Goal: Information Seeking & Learning: Learn about a topic

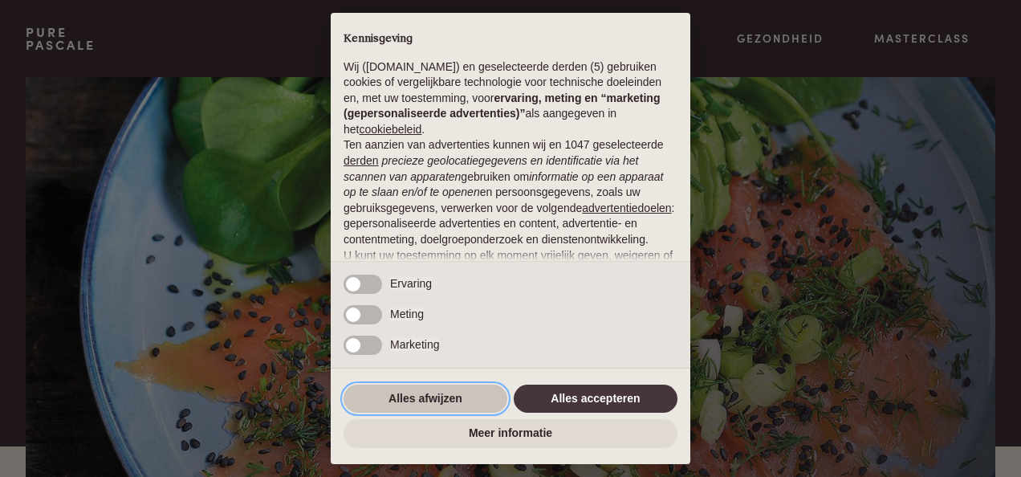
click at [441, 388] on button "Alles afwijzen" at bounding box center [426, 398] width 164 height 29
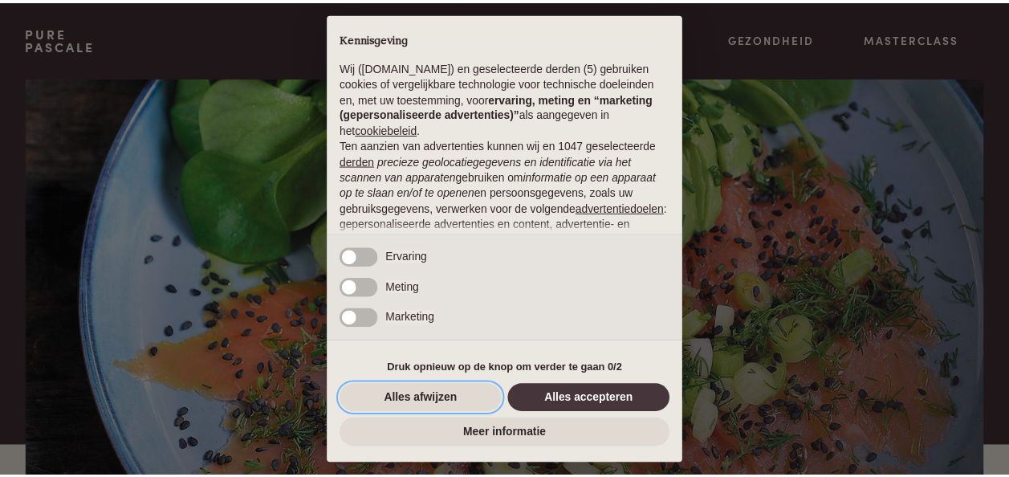
scroll to position [168, 0]
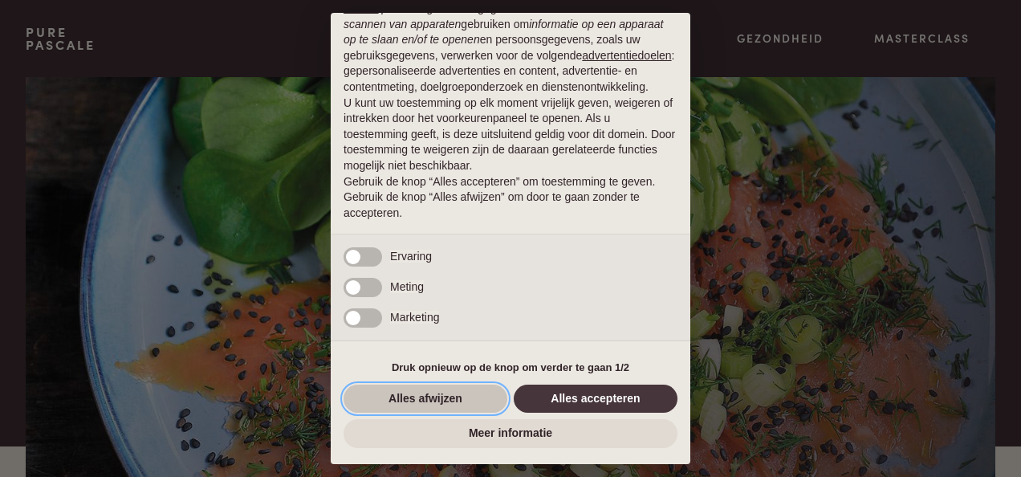
click at [434, 388] on button "Alles afwijzen" at bounding box center [426, 398] width 164 height 29
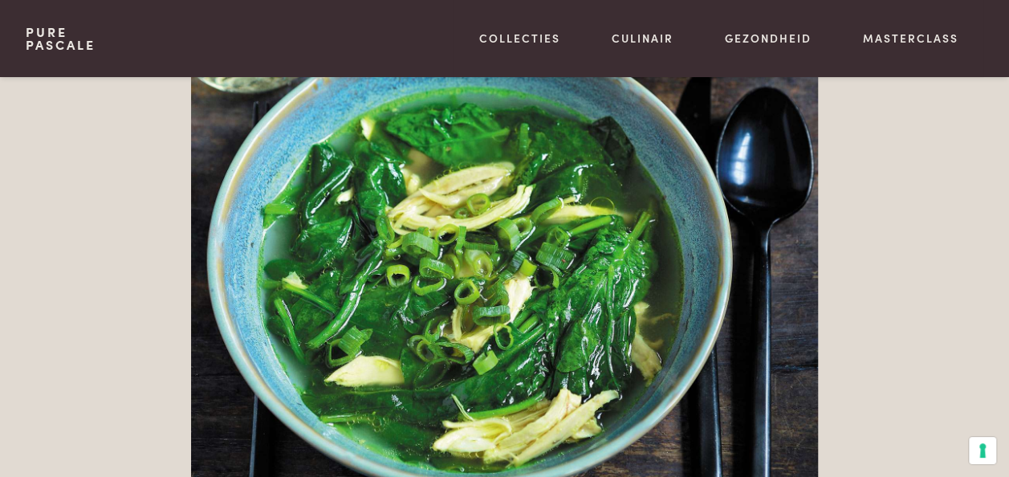
scroll to position [4824, 0]
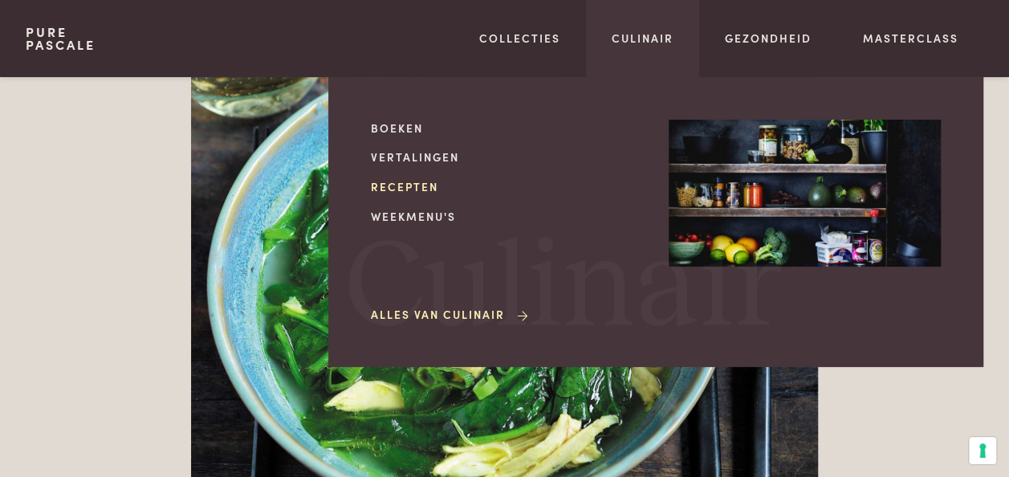
click at [411, 182] on link "Recepten" at bounding box center [507, 186] width 272 height 17
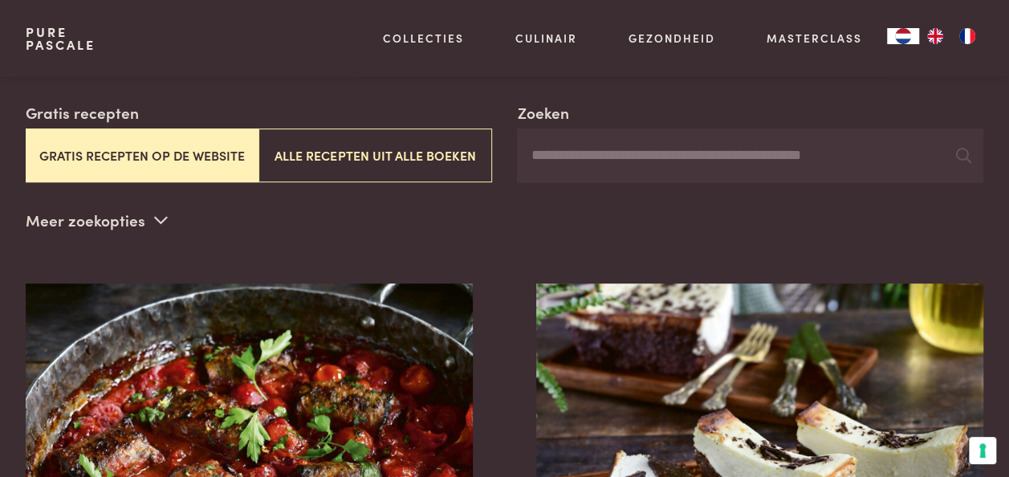
scroll to position [290, 0]
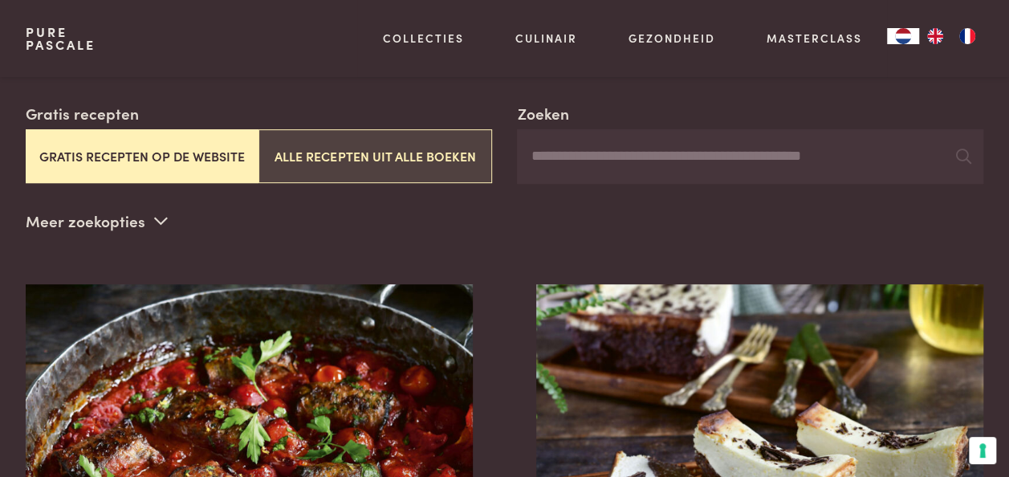
click at [424, 140] on button "Alle recepten uit alle boeken" at bounding box center [374, 156] width 233 height 54
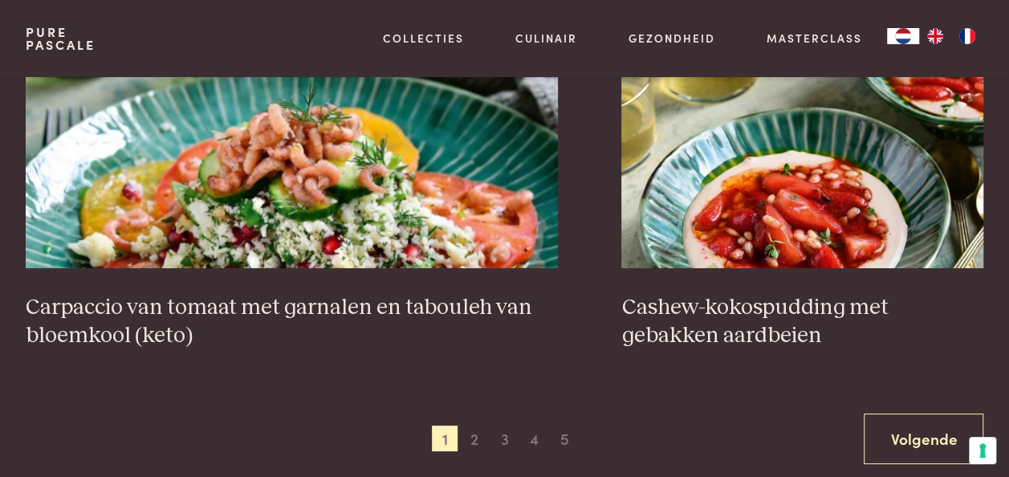
scroll to position [2874, 0]
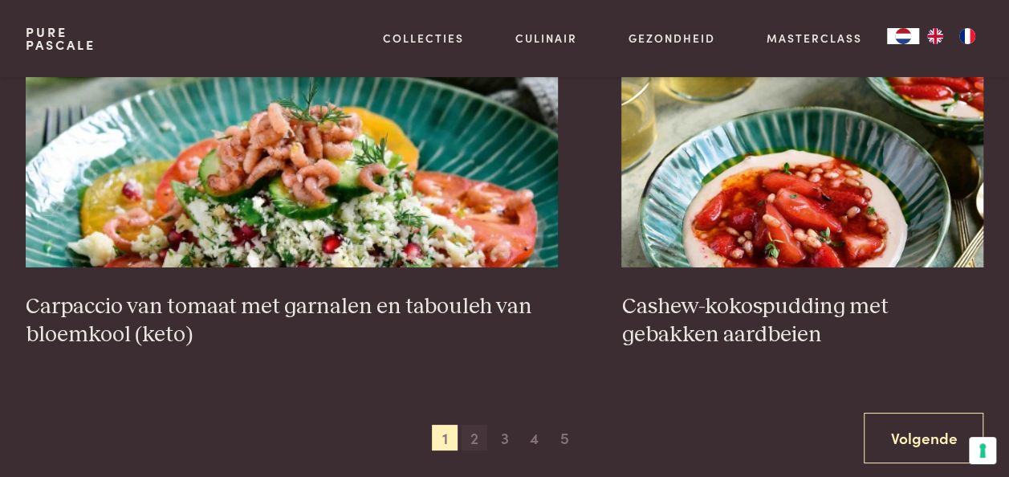
click at [468, 425] on span "2" at bounding box center [475, 438] width 26 height 26
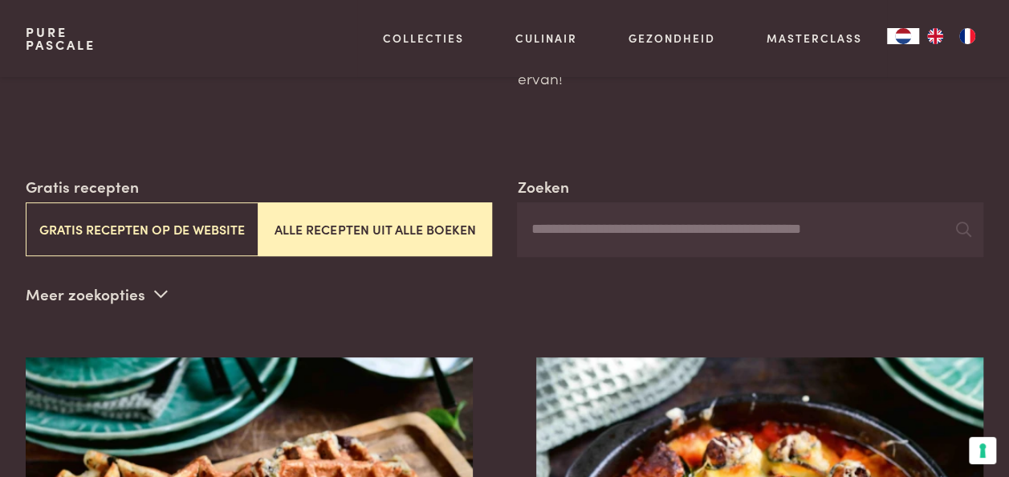
scroll to position [218, 0]
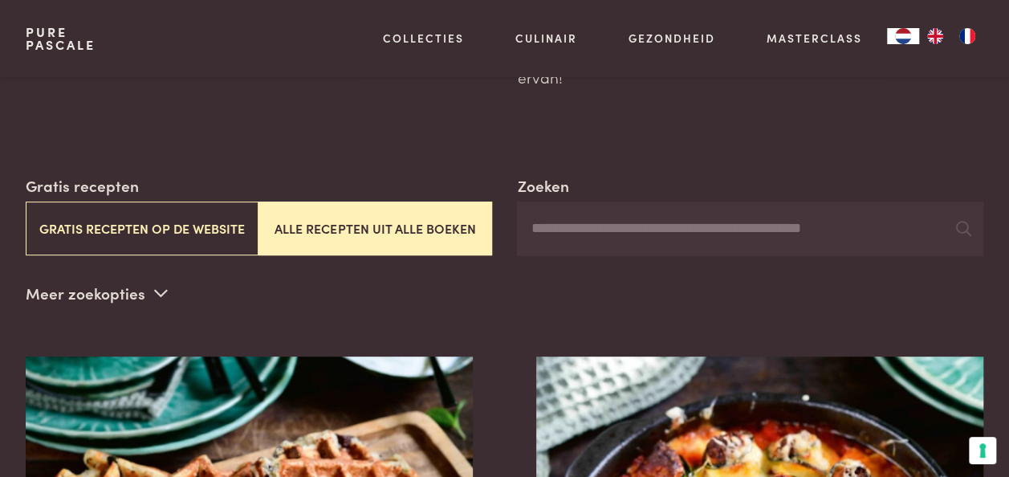
click at [602, 212] on input "Zoeken" at bounding box center [750, 228] width 466 height 55
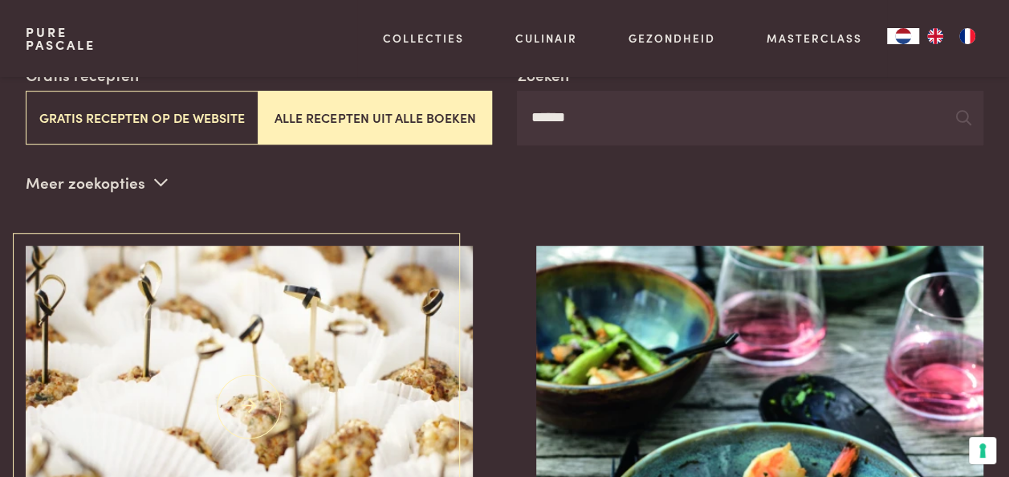
scroll to position [312, 0]
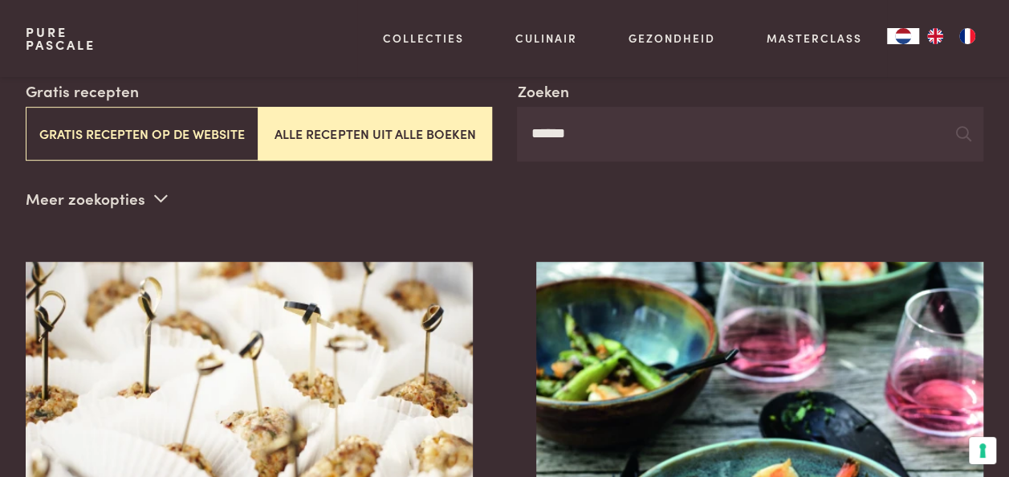
type input "******"
click at [146, 186] on p "Meer zoekopties" at bounding box center [97, 198] width 142 height 24
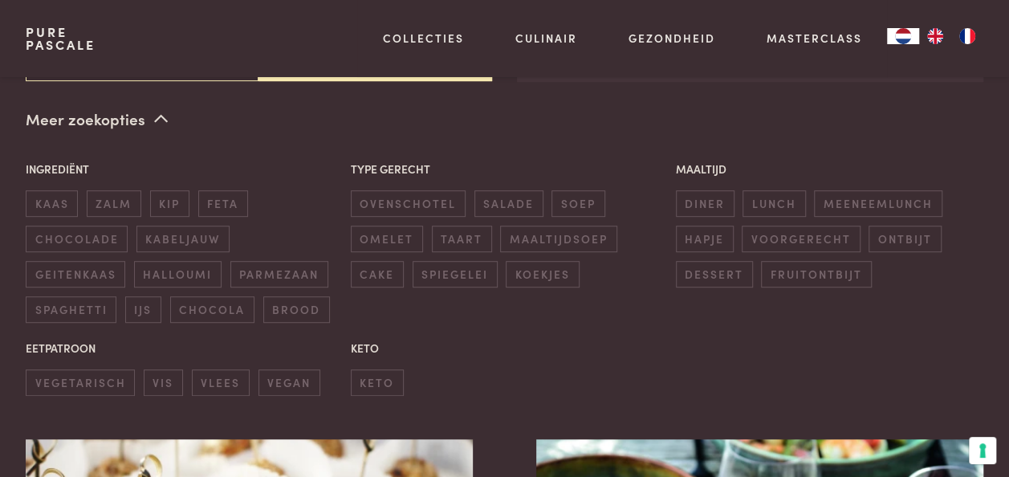
scroll to position [393, 0]
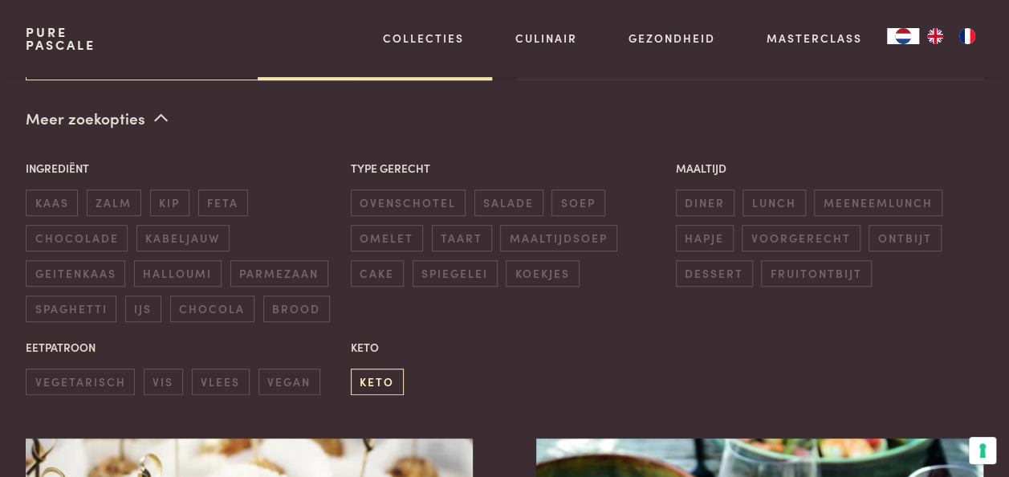
click at [375, 368] on span "keto" at bounding box center [377, 381] width 53 height 26
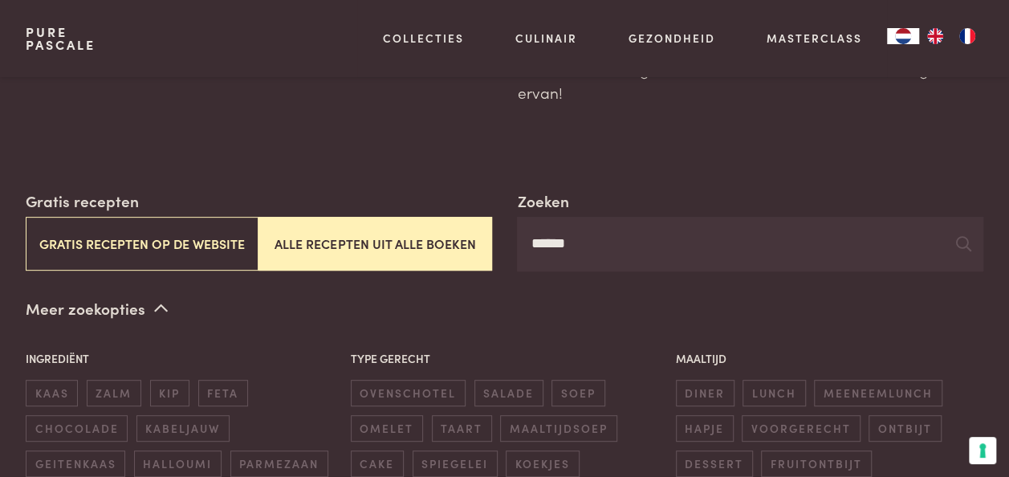
scroll to position [185, 0]
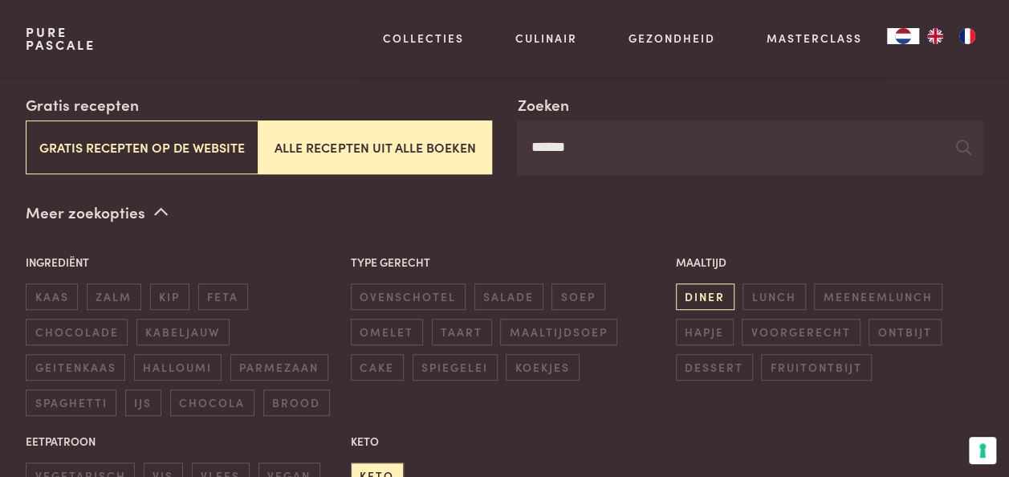
click at [691, 283] on span "diner" at bounding box center [705, 296] width 59 height 26
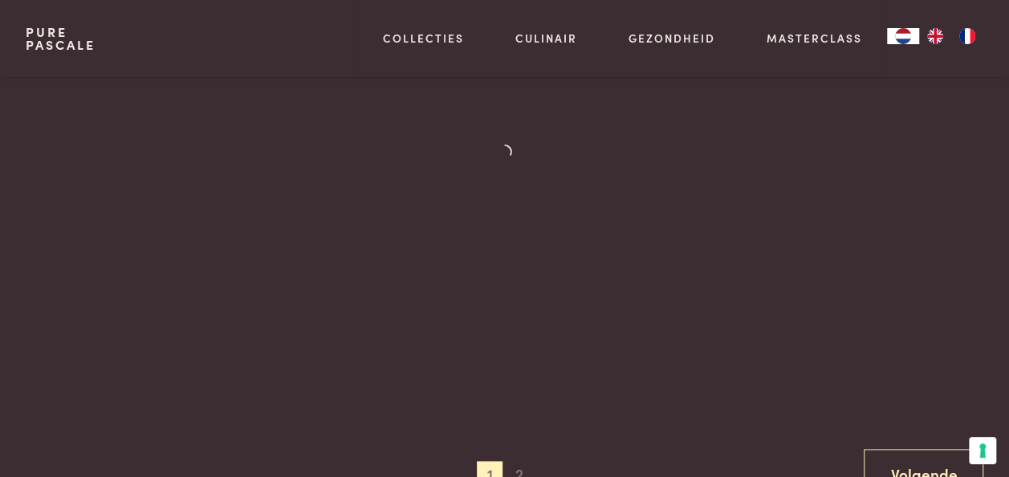
scroll to position [861, 0]
